Goal: Task Accomplishment & Management: Complete application form

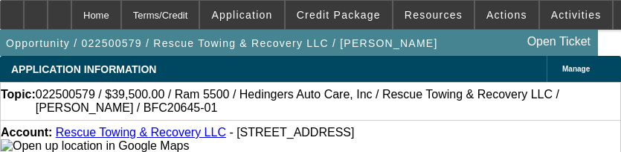
select select "0"
select select "2"
select select "0"
select select "6"
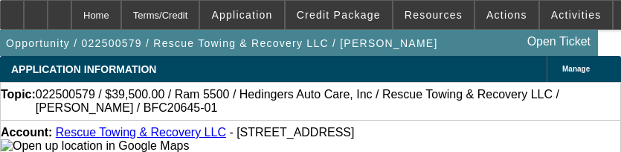
select select "0"
select select "2"
select select "0"
select select "6"
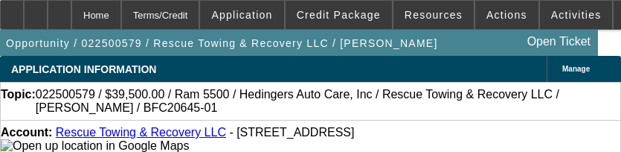
select select "0"
select select "2"
select select "0"
select select "6"
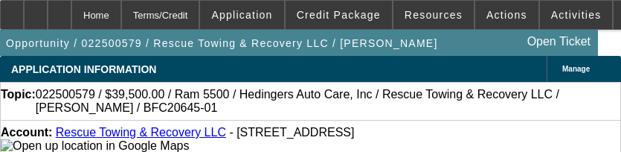
select select "0"
select select "2"
select select "0"
select select "6"
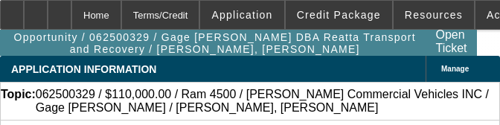
select select "0"
select select "3"
select select "0"
select select "6"
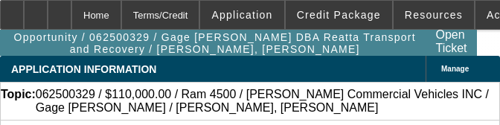
select select "0"
select select "3"
select select "0"
select select "6"
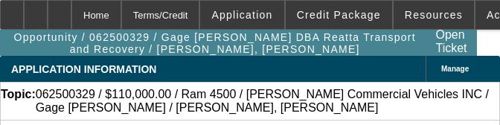
select select "0"
select select "3"
select select "0"
select select "6"
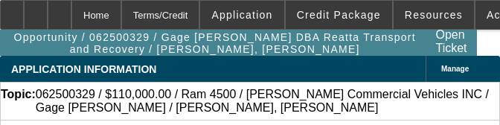
select select "0"
select select "3"
select select "0"
select select "6"
